Goal: Task Accomplishment & Management: Manage account settings

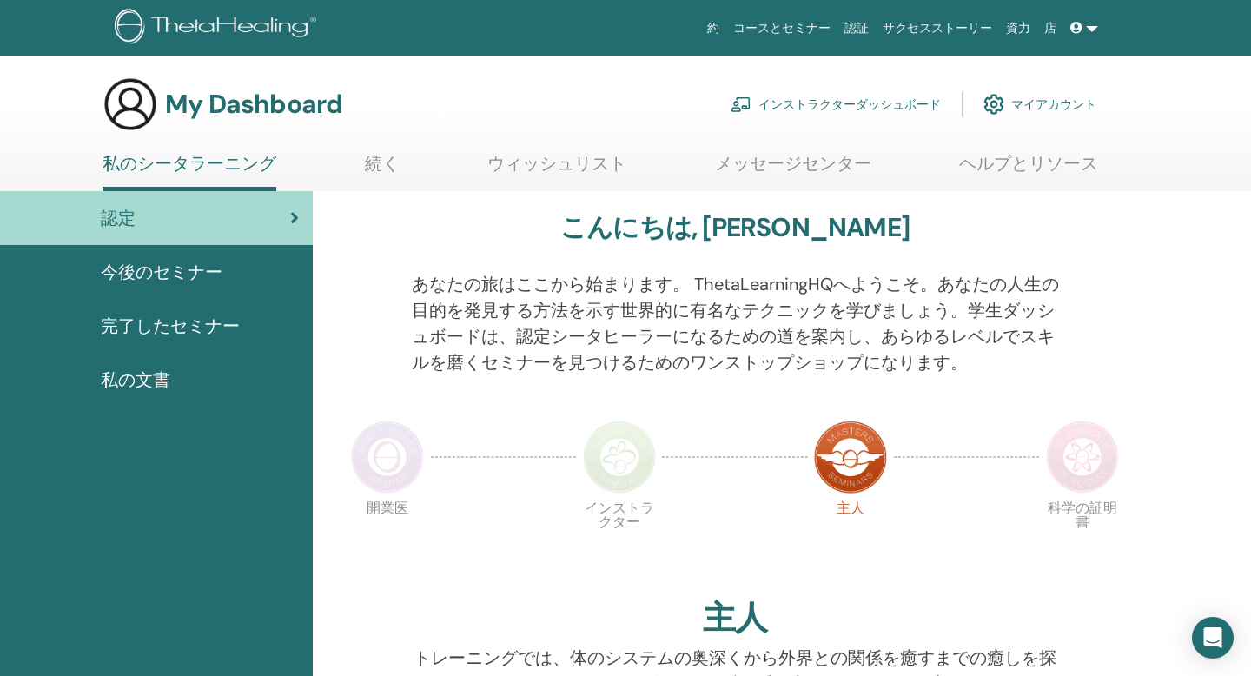
click at [795, 99] on link "インストラクターダッシュボード" at bounding box center [836, 104] width 210 height 38
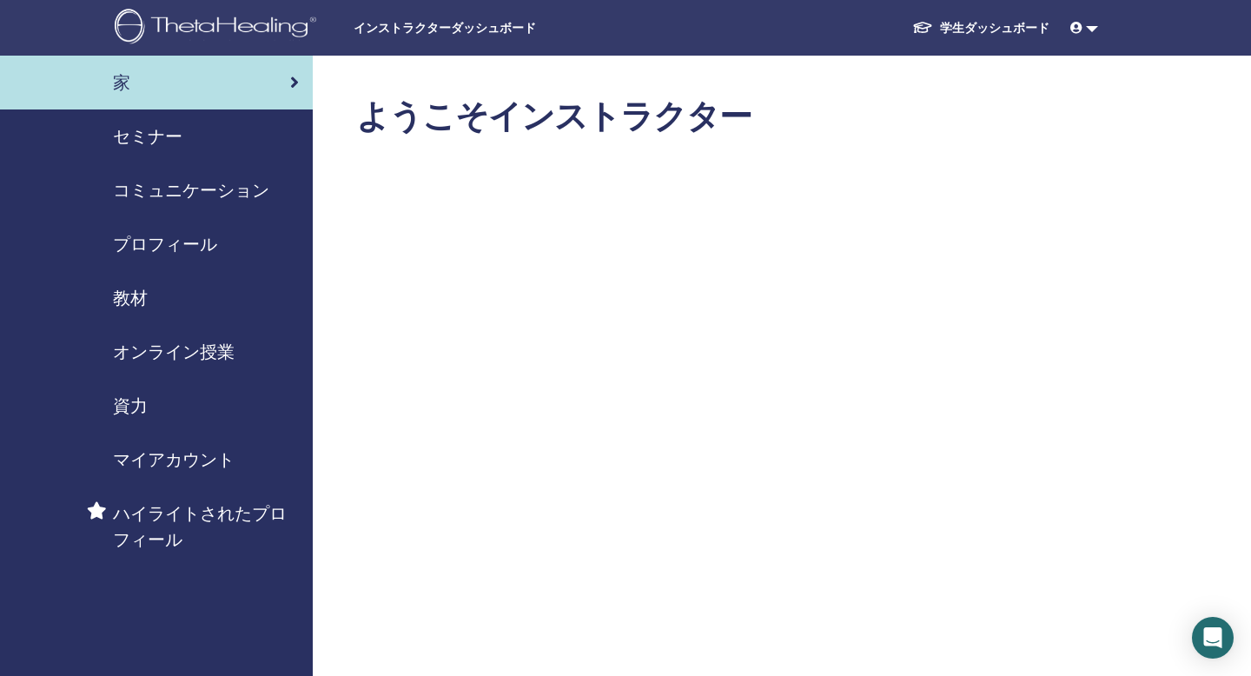
click at [140, 139] on span "セミナー" at bounding box center [148, 136] width 70 height 26
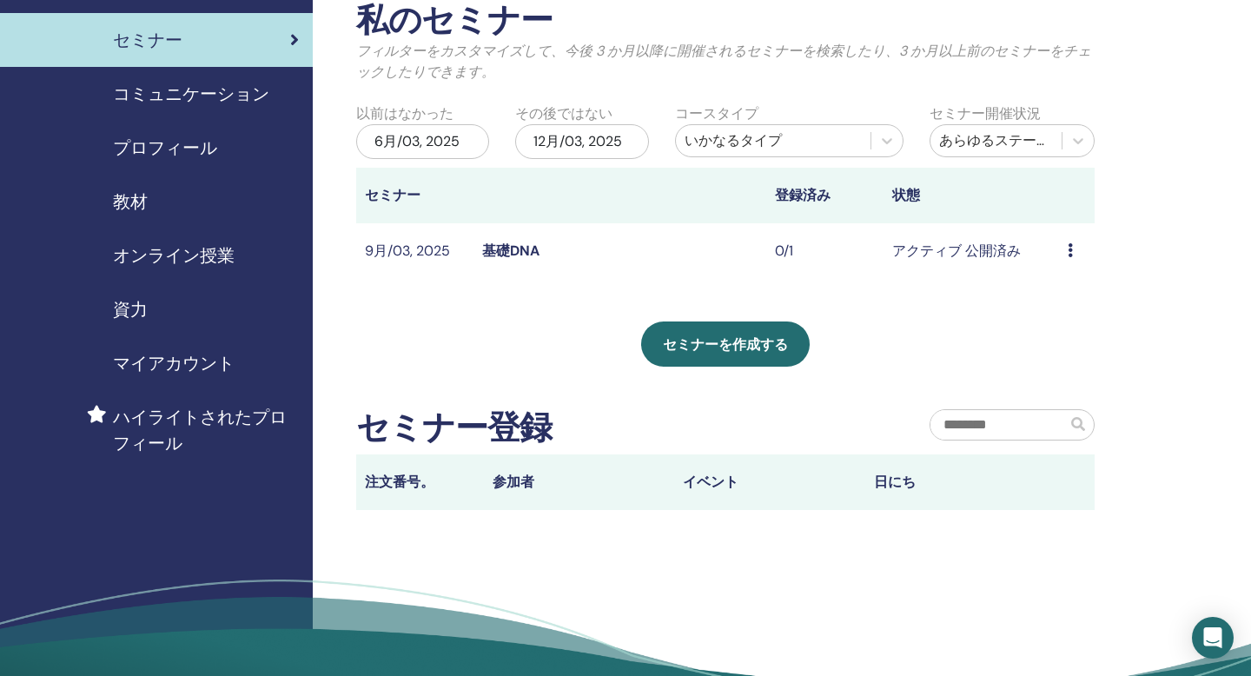
scroll to position [110, 0]
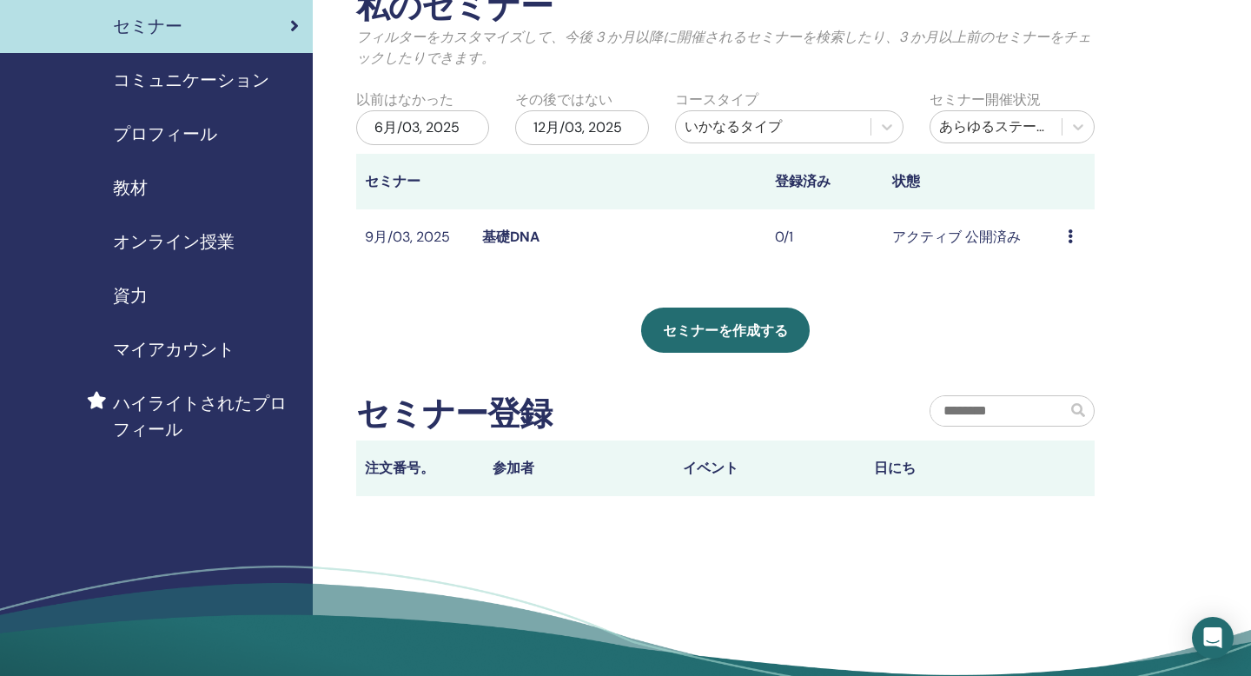
click at [1069, 235] on icon at bounding box center [1070, 236] width 5 height 14
click at [929, 228] on td "アクティブ 公開済み" at bounding box center [972, 237] width 176 height 56
click at [499, 243] on link "基礎DNA" at bounding box center [510, 237] width 57 height 18
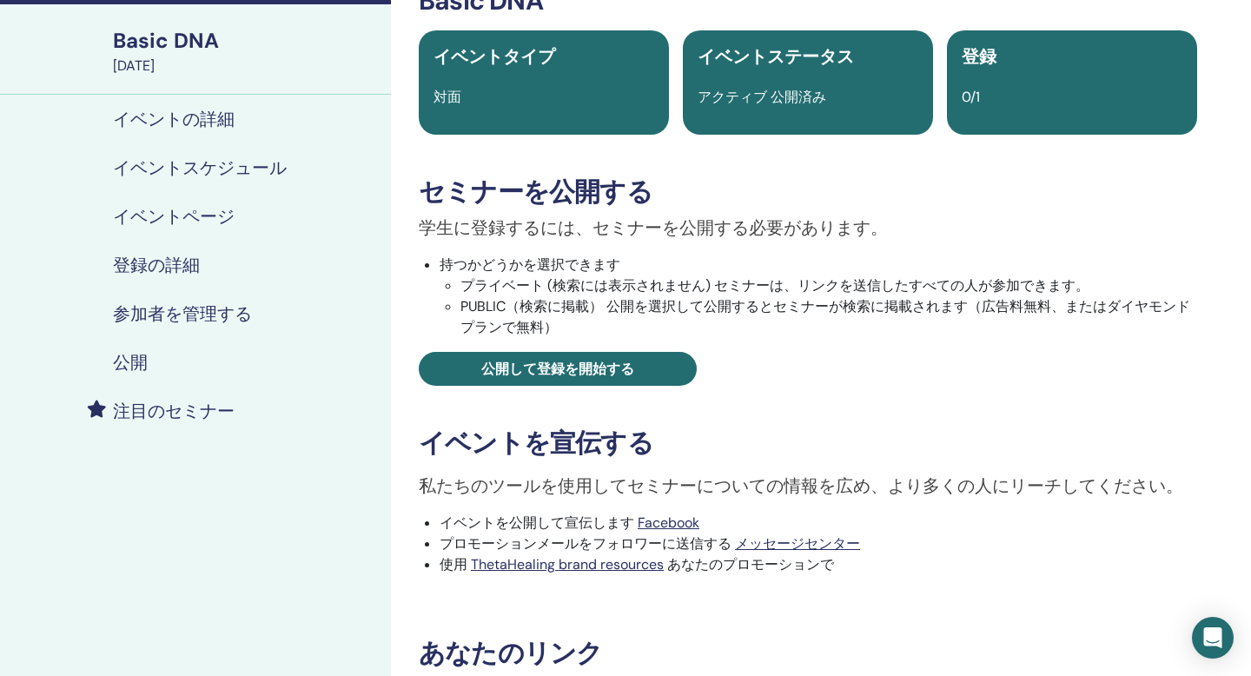
scroll to position [64, 0]
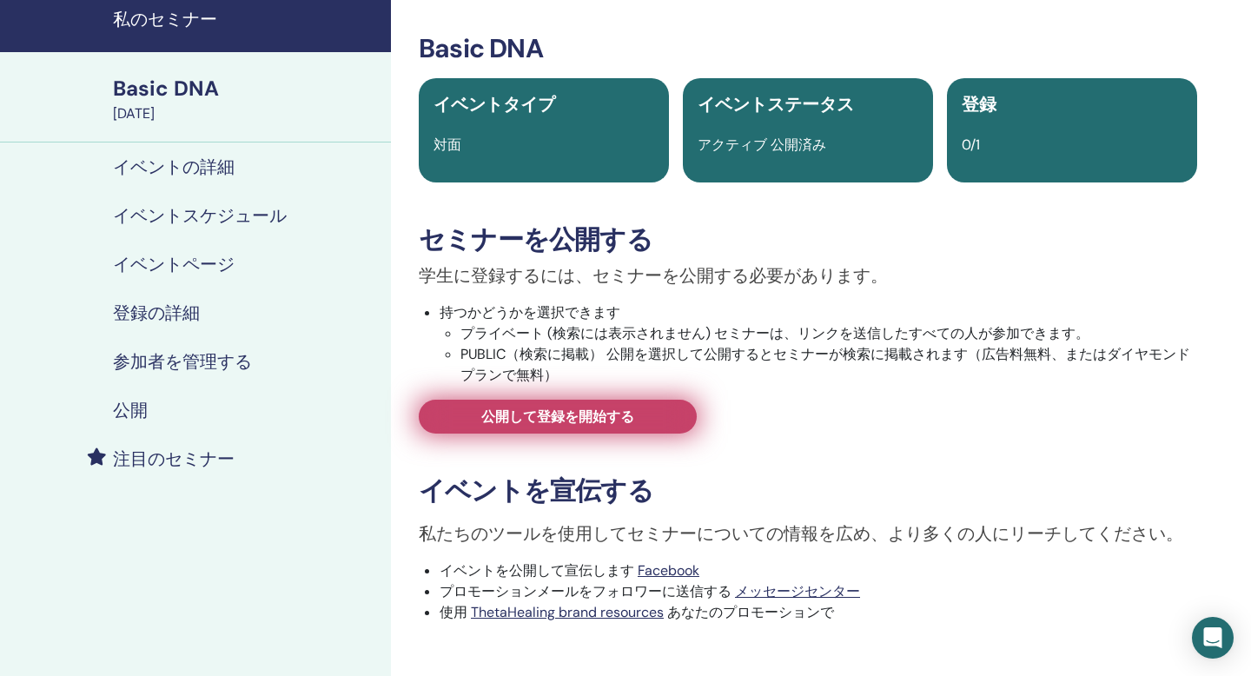
click at [564, 421] on span "公開して登録を開始する" at bounding box center [557, 417] width 153 height 18
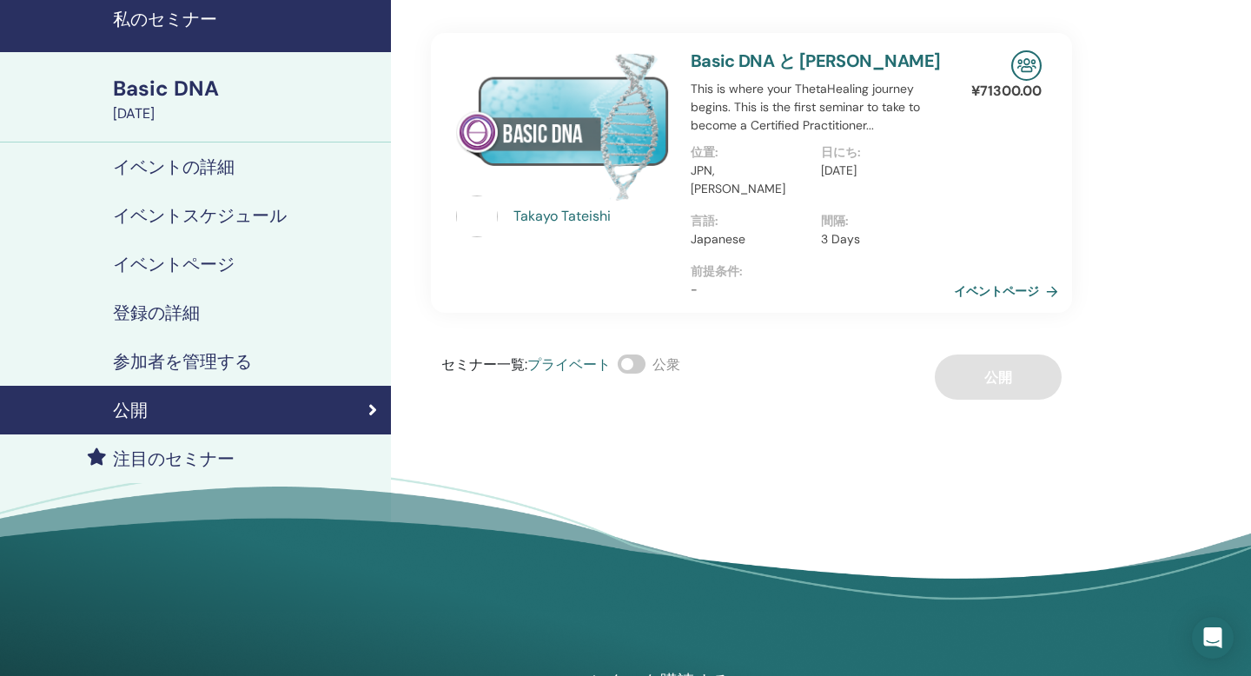
click at [998, 278] on link "イベントページ" at bounding box center [1009, 291] width 111 height 26
